Goal: Task Accomplishment & Management: Use online tool/utility

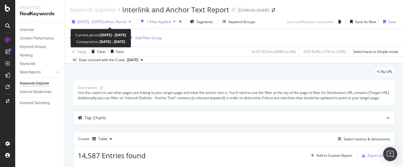
click at [133, 22] on div "button" at bounding box center [129, 22] width 7 height 4
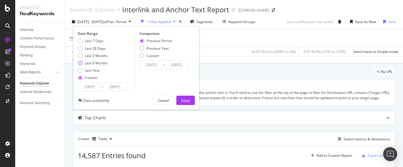
click at [80, 64] on div "Last 6 Months" at bounding box center [80, 63] width 5 height 5
type input "[DATE]"
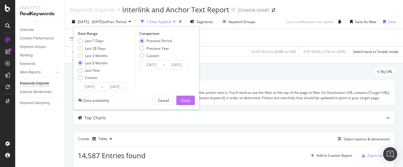
click at [182, 101] on div "Apply" at bounding box center [185, 100] width 9 height 5
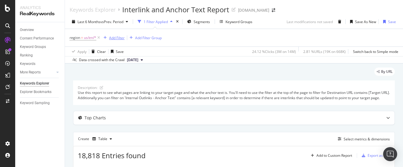
click at [118, 36] on div "Add Filter" at bounding box center [117, 37] width 16 height 5
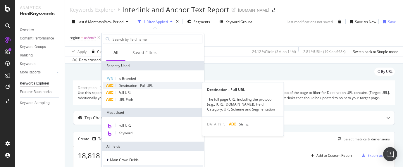
click at [134, 85] on span "Destination - Full URL" at bounding box center [135, 85] width 35 height 5
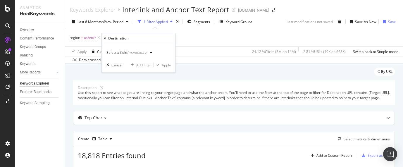
click at [151, 51] on icon "button" at bounding box center [151, 53] width 2 height 4
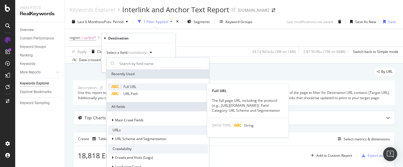
click at [133, 87] on span "Full URL" at bounding box center [129, 86] width 13 height 5
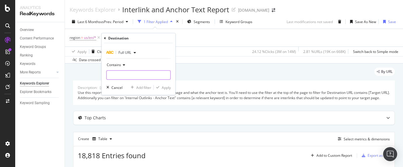
click at [123, 73] on input "text" at bounding box center [139, 74] width 64 height 9
paste input "[URL][DOMAIN_NAME]"
type input "[URL][DOMAIN_NAME]"
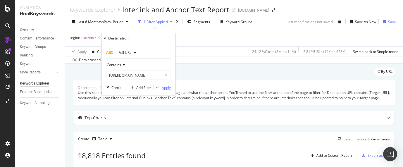
click at [171, 87] on div "Apply" at bounding box center [166, 87] width 9 height 5
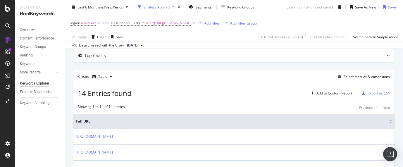
scroll to position [60, 0]
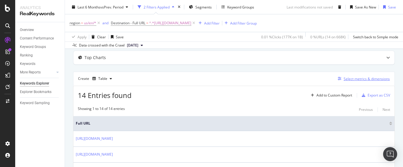
click at [358, 81] on div "Select metrics & dimensions" at bounding box center [367, 78] width 46 height 5
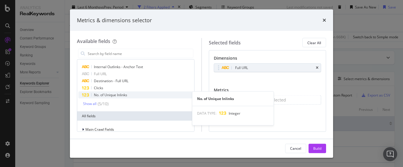
scroll to position [11, 0]
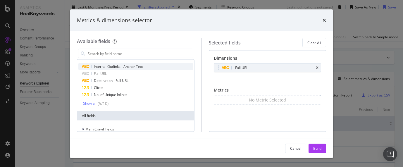
click at [134, 68] on span "Internal Outlinks - Anchor Text" at bounding box center [118, 66] width 49 height 5
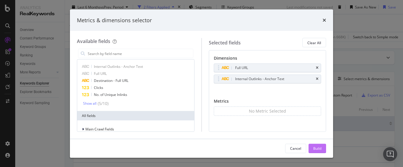
click at [314, 149] on div "Build" at bounding box center [317, 148] width 8 height 5
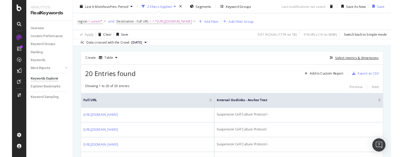
scroll to position [78, 0]
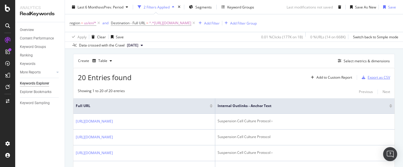
click at [369, 80] on div "Export as CSV" at bounding box center [379, 77] width 23 height 5
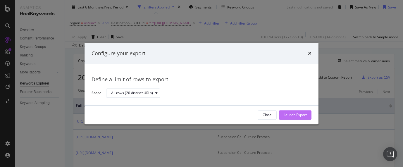
click at [298, 113] on div "Launch Export" at bounding box center [295, 115] width 23 height 5
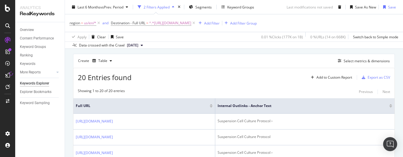
click at [257, 21] on div "region = us/en/* and Destination - Full URL = ^.*[URL][DOMAIN_NAME] Add Filter …" at bounding box center [163, 23] width 187 height 8
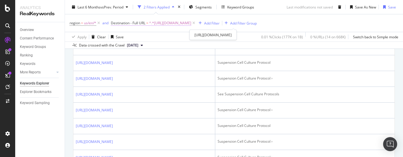
click at [191, 23] on span "^.*[URL][DOMAIN_NAME]" at bounding box center [170, 23] width 42 height 8
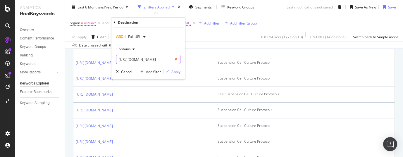
click at [177, 60] on icon at bounding box center [175, 59] width 3 height 4
click at [174, 59] on input "text" at bounding box center [148, 59] width 64 height 9
paste input "[URL][DOMAIN_NAME]"
type input "[URL][DOMAIN_NAME]"
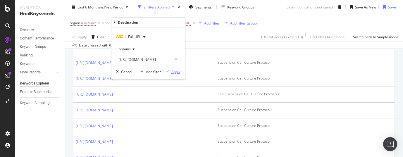
scroll to position [0, 0]
click at [176, 72] on div "Apply" at bounding box center [175, 71] width 9 height 5
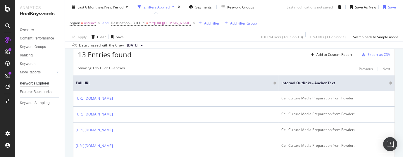
scroll to position [96, 0]
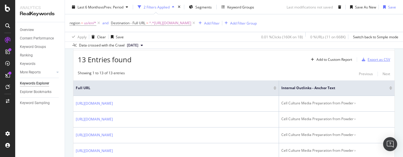
click at [368, 62] on div "Export as CSV" at bounding box center [379, 59] width 23 height 5
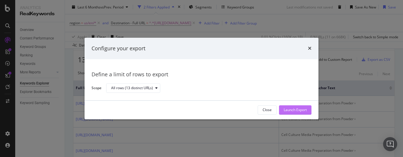
click at [293, 111] on div "Launch Export" at bounding box center [295, 110] width 23 height 5
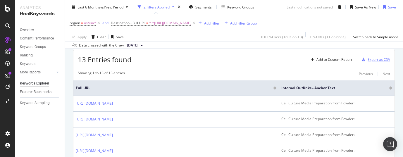
scroll to position [233, 0]
